Goal: Check status: Check status

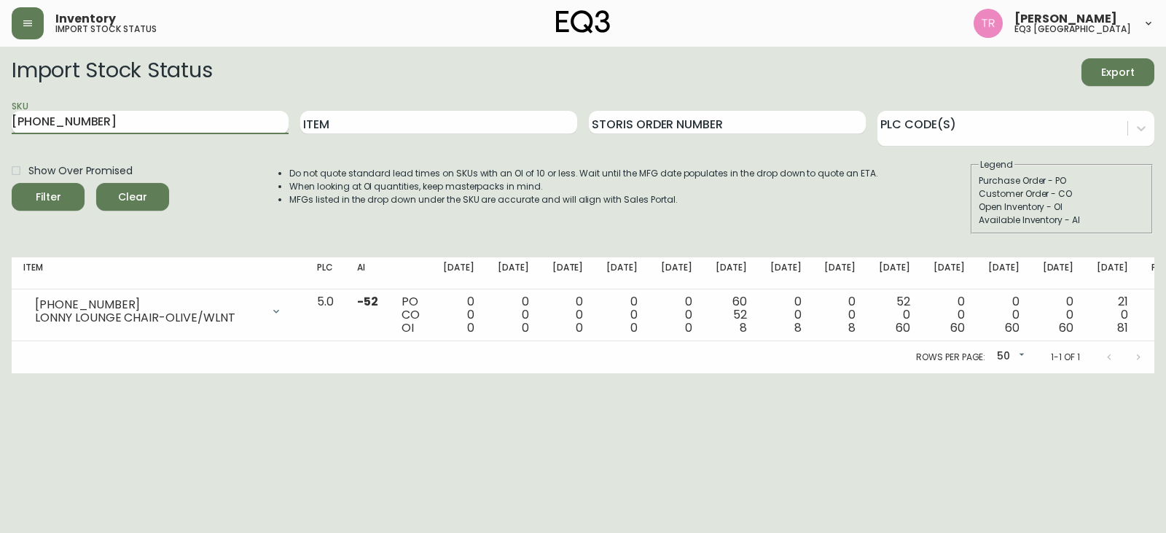
click at [224, 116] on input "[PHONE_NUMBER]" at bounding box center [150, 122] width 277 height 23
paste input "[PHONE_NUMBER]"
type input "[PHONE_NUMBER]"
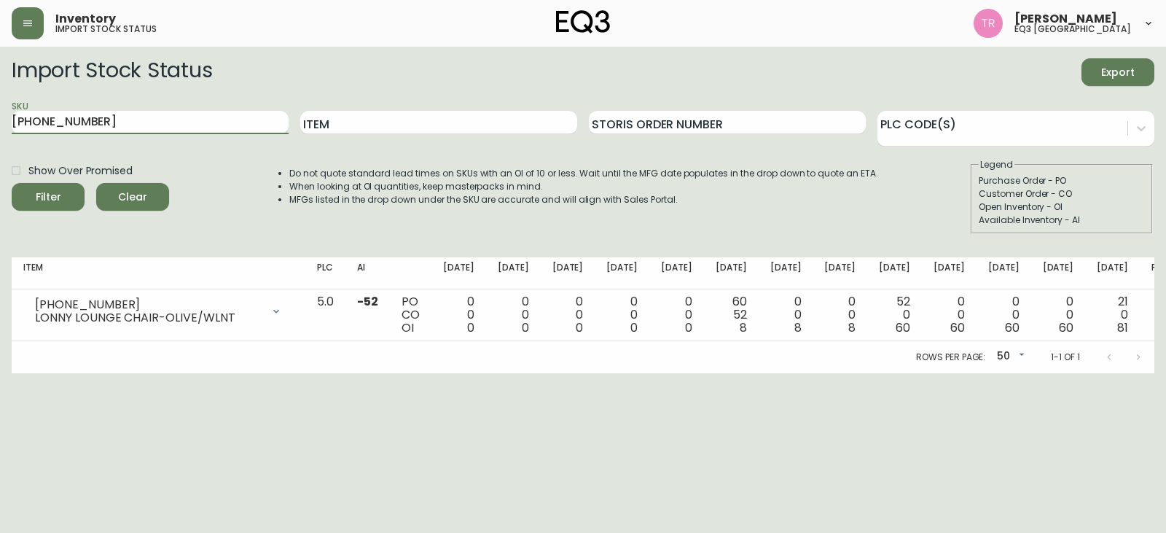
click at [62, 198] on span "Filter" at bounding box center [48, 197] width 50 height 18
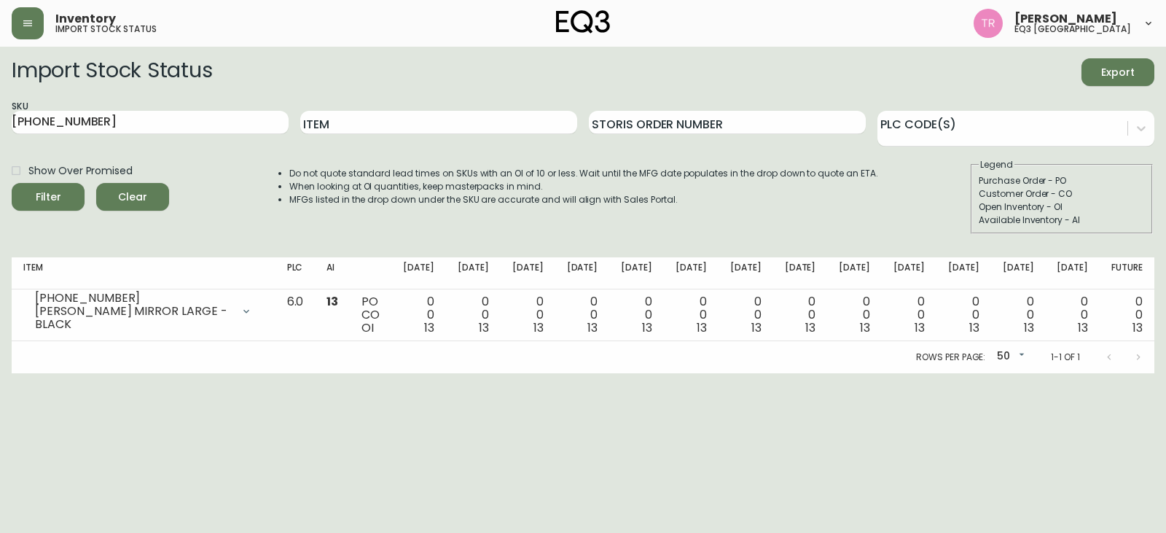
click at [1164, 373] on html "Inventory import stock status [PERSON_NAME] eq3 [GEOGRAPHIC_DATA] Import Stock …" at bounding box center [583, 186] width 1166 height 373
click at [0, 127] on main "Import Stock Status Export SKU [PHONE_NUMBER] Item Storis Order Number PLC Code…" at bounding box center [583, 210] width 1166 height 326
click at [0, 297] on main "Import Stock Status Export SKU [PHONE_NUMBER] Item Storis Order Number PLC Code…" at bounding box center [583, 210] width 1166 height 326
drag, startPoint x: 1162, startPoint y: 395, endPoint x: 1049, endPoint y: 43, distance: 369.9
click at [1161, 373] on html "Inventory import stock status [PERSON_NAME] eq3 [GEOGRAPHIC_DATA] Import Stock …" at bounding box center [583, 186] width 1166 height 373
